Goal: Task Accomplishment & Management: Use online tool/utility

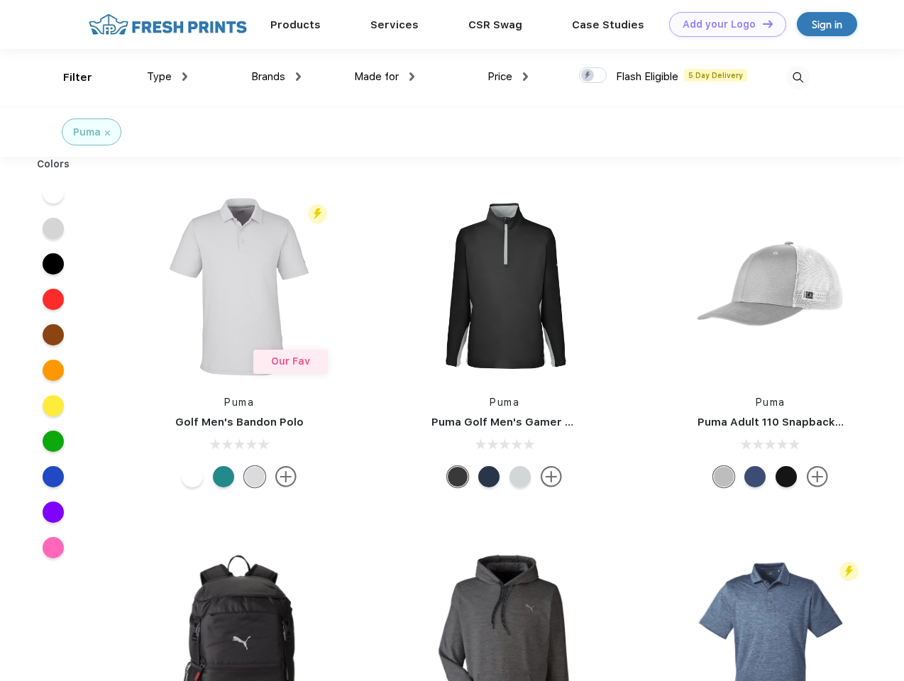
click at [722, 24] on link "Add your Logo Design Tool" at bounding box center [727, 24] width 117 height 25
click at [0, 0] on div "Design Tool" at bounding box center [0, 0] width 0 height 0
click at [761, 23] on link "Add your Logo Design Tool" at bounding box center [727, 24] width 117 height 25
click at [68, 77] on div "Filter" at bounding box center [77, 78] width 29 height 16
click at [167, 77] on span "Type" at bounding box center [159, 76] width 25 height 13
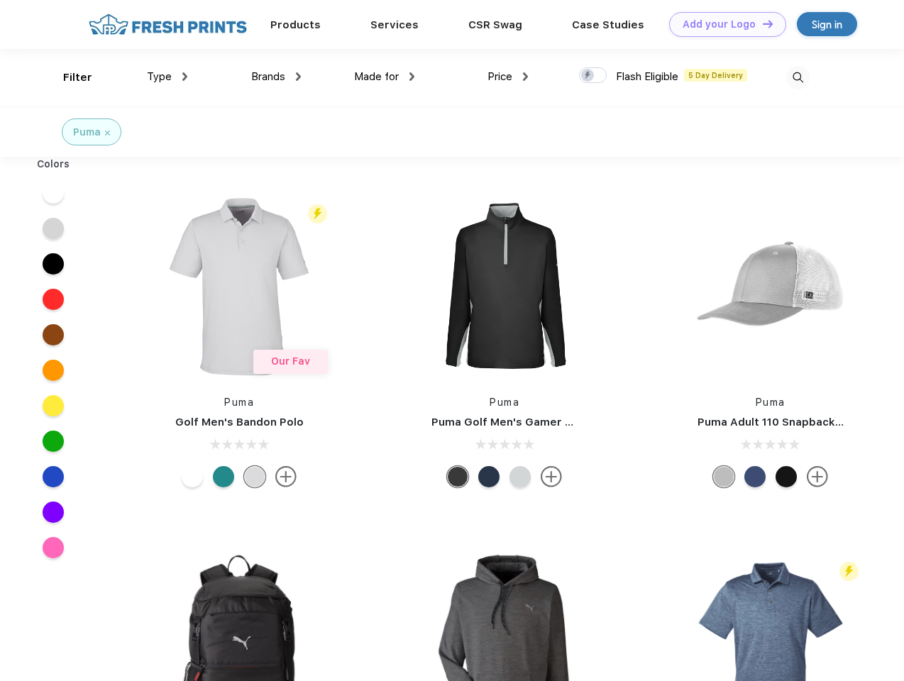
click at [276, 77] on span "Brands" at bounding box center [268, 76] width 34 height 13
click at [384, 77] on span "Made for" at bounding box center [376, 76] width 45 height 13
click at [508, 77] on span "Price" at bounding box center [499, 76] width 25 height 13
click at [593, 76] on div at bounding box center [593, 75] width 28 height 16
click at [588, 76] on input "checkbox" at bounding box center [583, 71] width 9 height 9
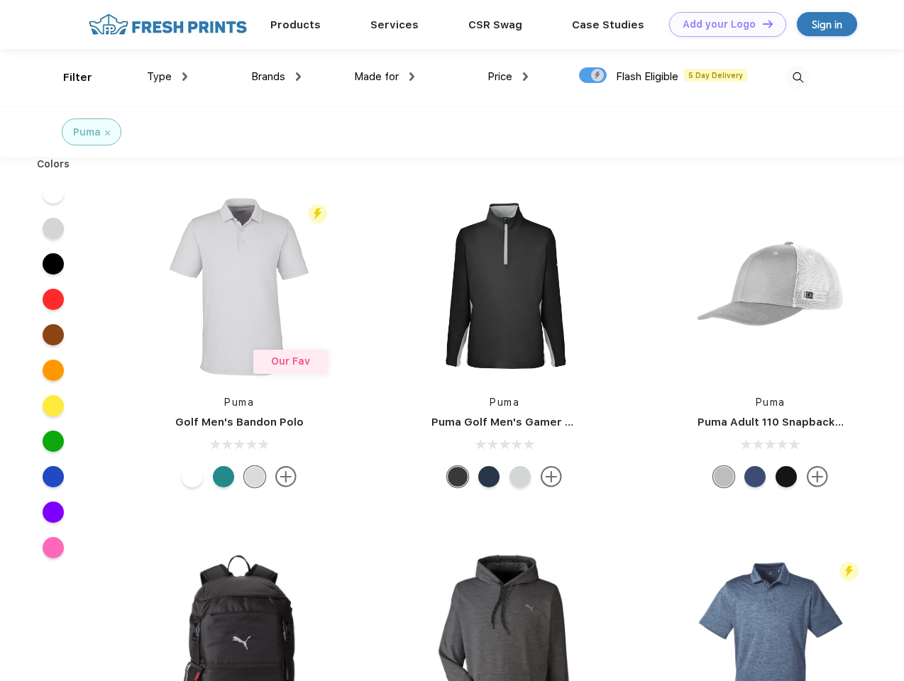
click at [797, 77] on img at bounding box center [797, 77] width 23 height 23
